Goal: Task Accomplishment & Management: Manage account settings

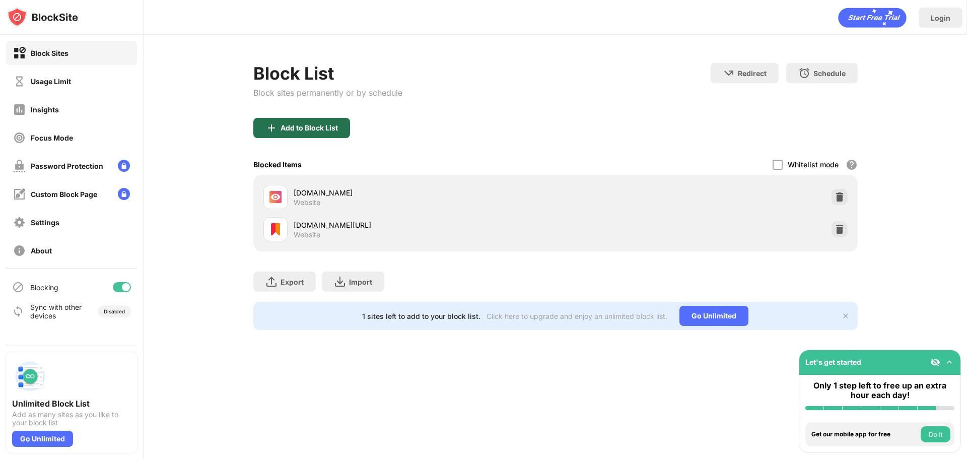
click at [309, 133] on div "Add to Block List" at bounding box center [301, 128] width 97 height 20
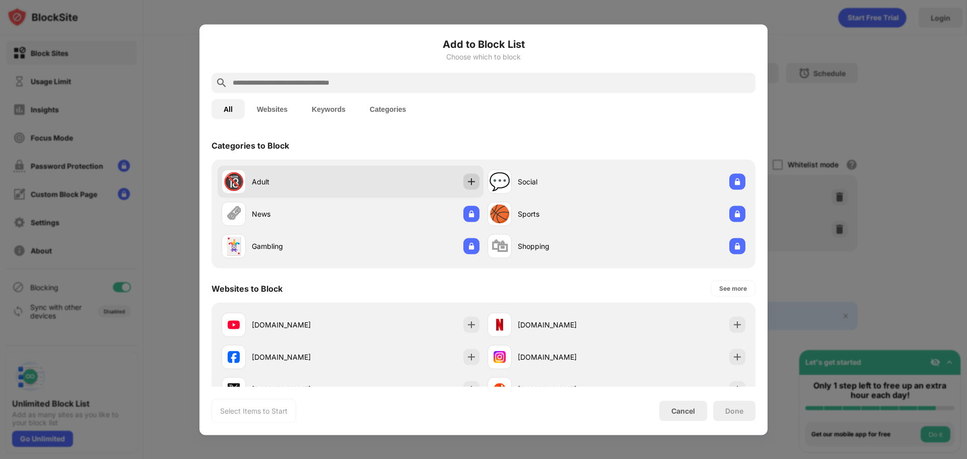
click at [468, 182] on img at bounding box center [471, 181] width 10 height 10
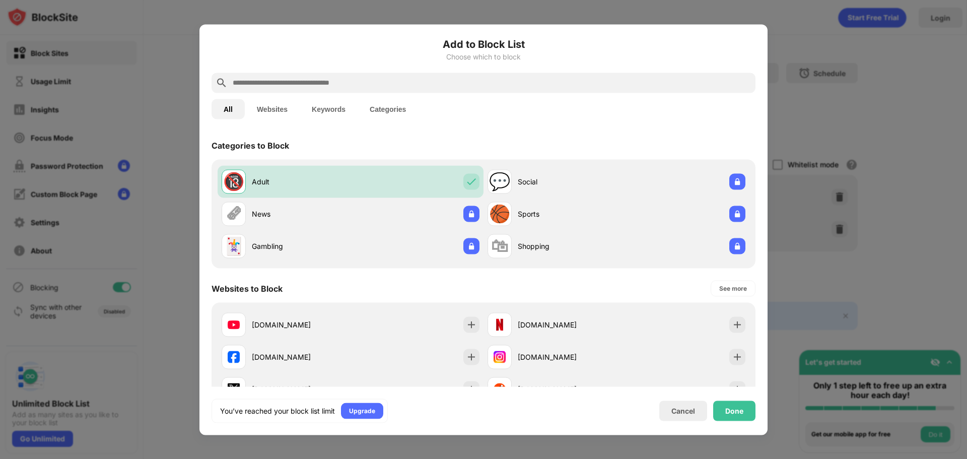
click at [740, 417] on div "Done" at bounding box center [734, 410] width 42 height 20
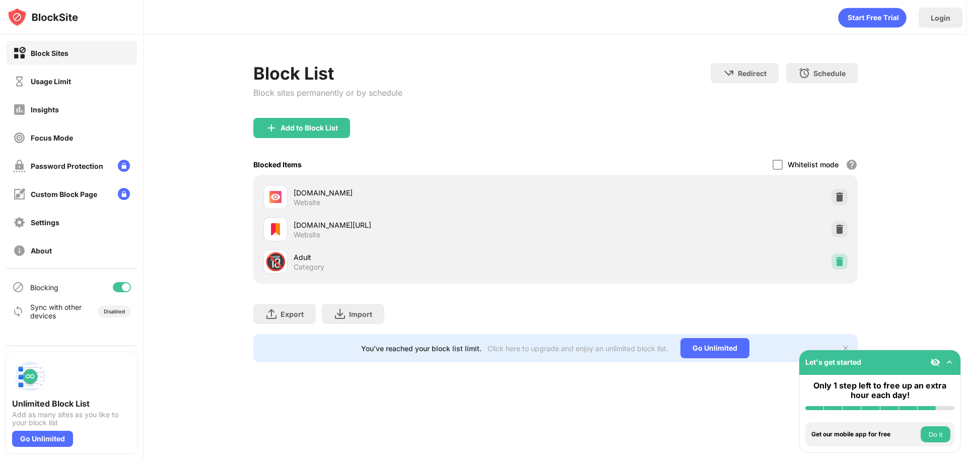
click at [840, 264] on img at bounding box center [839, 261] width 10 height 10
